Goal: Register for event/course

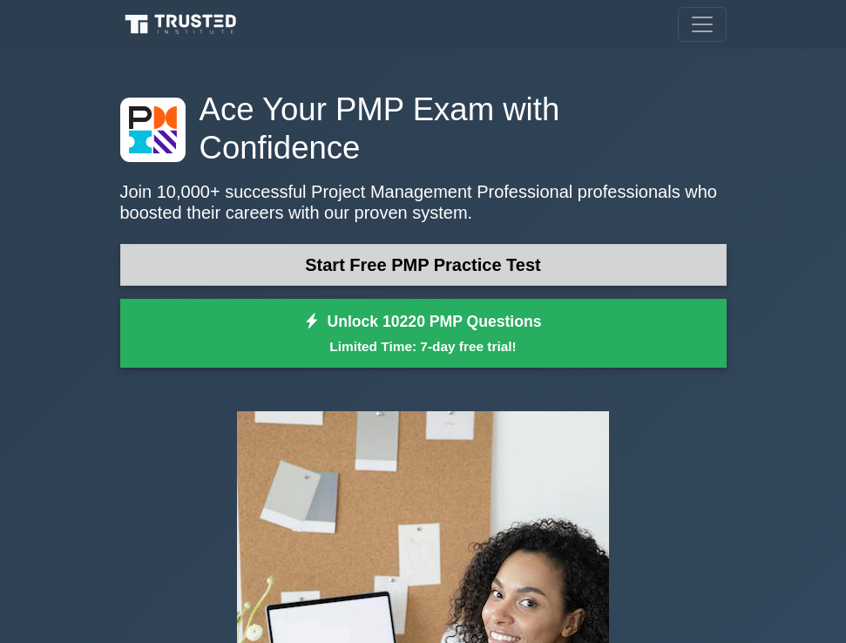
click at [401, 244] on link "Start Free PMP Practice Test" at bounding box center [423, 265] width 606 height 42
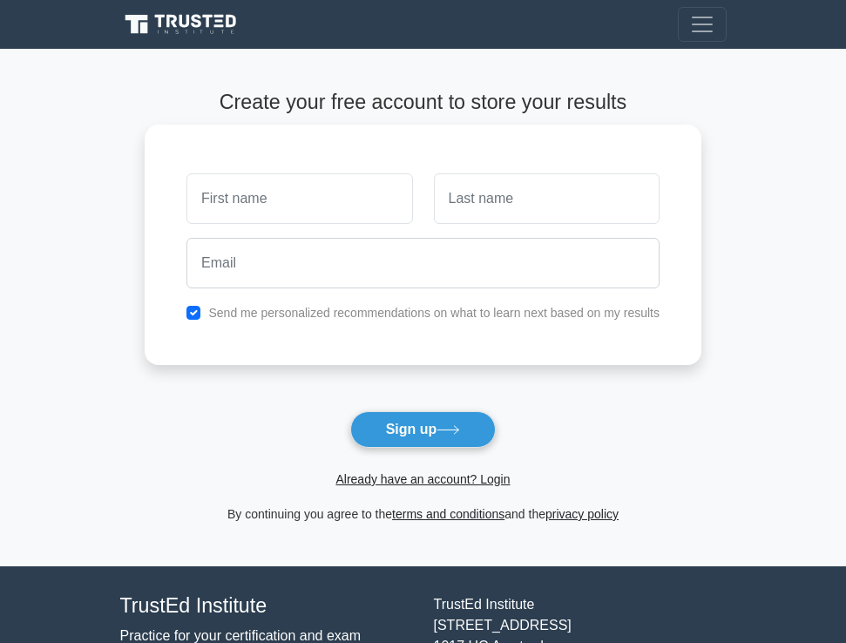
click at [264, 198] on input "text" at bounding box center [299, 198] width 226 height 51
type input "[PERSON_NAME]"
click at [492, 213] on input "text" at bounding box center [547, 198] width 226 height 51
type input "KHAN"
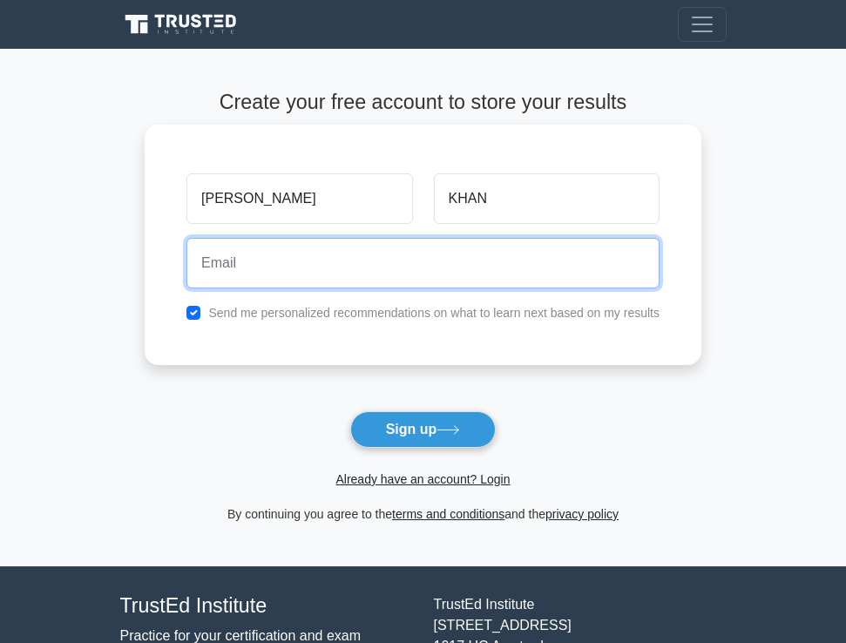
click at [331, 267] on input "email" at bounding box center [422, 263] width 473 height 51
type input "[EMAIL_ADDRESS][DOMAIN_NAME]"
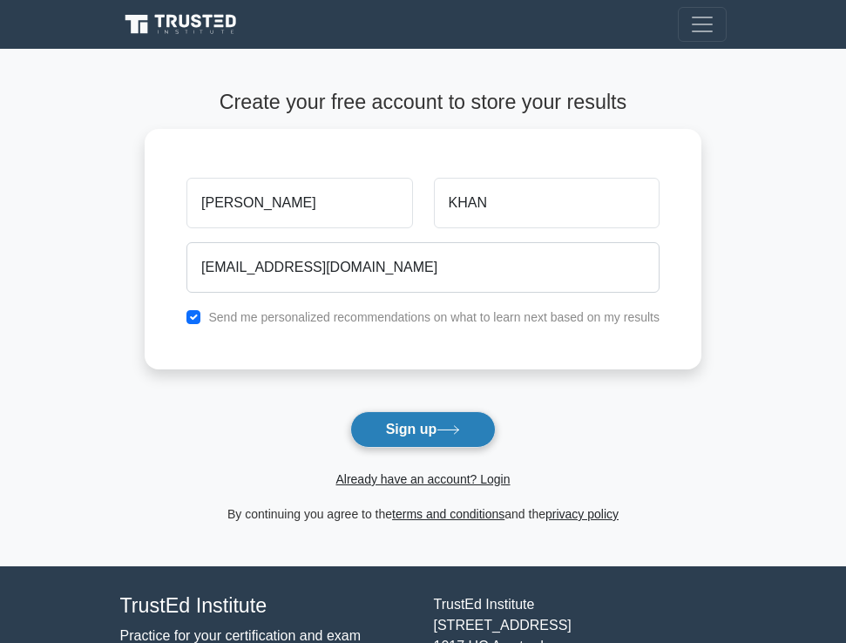
click at [418, 427] on button "Sign up" at bounding box center [423, 429] width 146 height 37
